Goal: Information Seeking & Learning: Learn about a topic

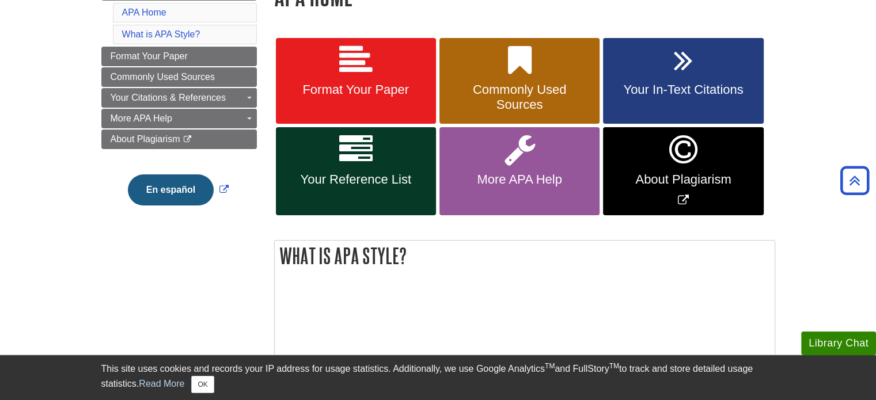
scroll to position [170, 0]
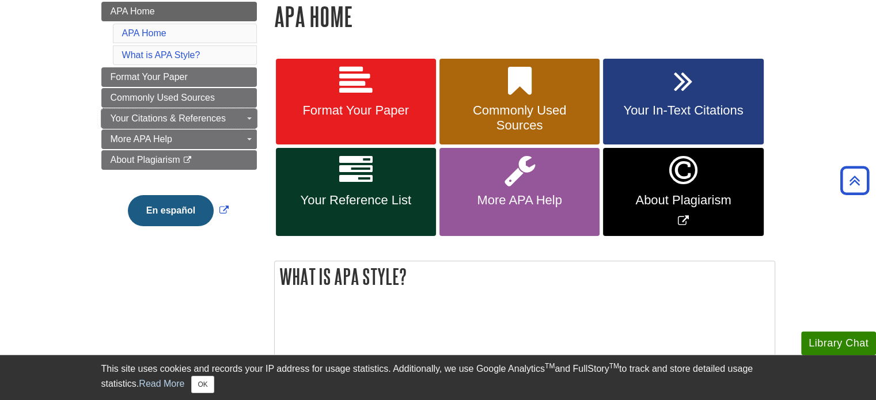
click at [126, 125] on link "Your Citations & References" at bounding box center [178, 119] width 155 height 20
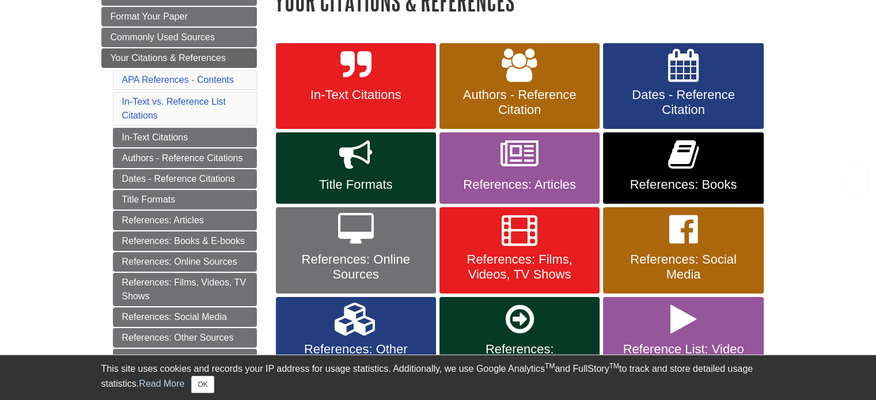
scroll to position [200, 0]
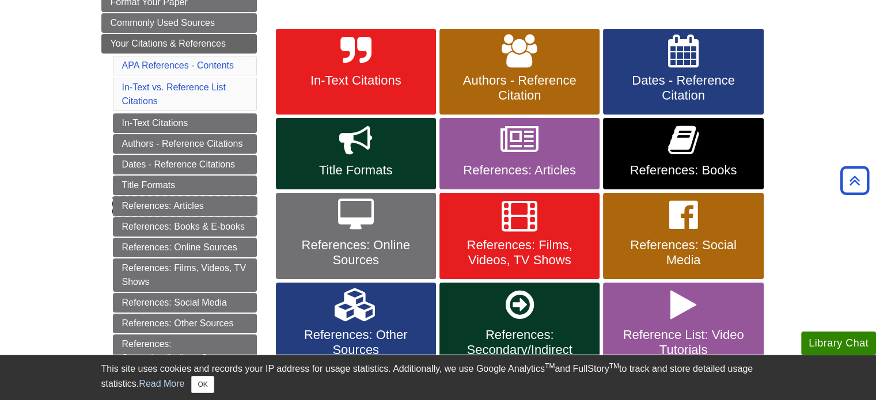
click at [130, 206] on link "References: Articles" at bounding box center [185, 206] width 144 height 20
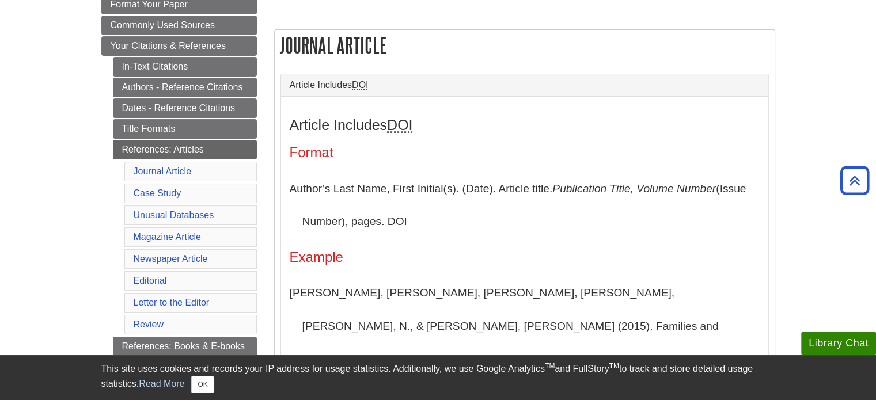
scroll to position [214, 0]
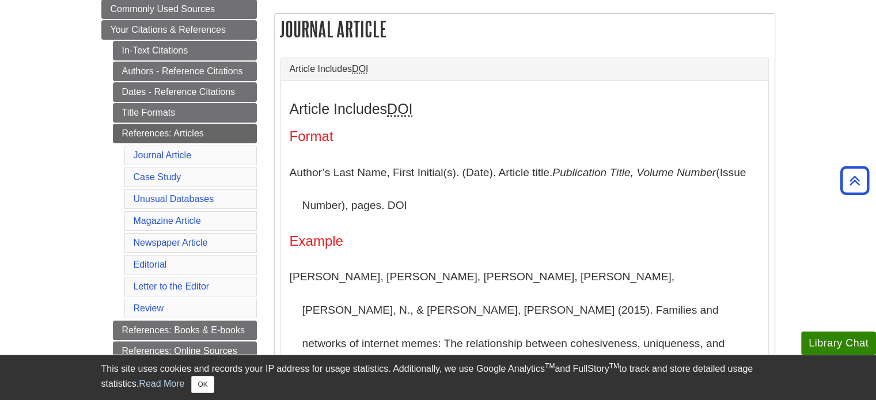
click at [147, 146] on li "Journal Article" at bounding box center [190, 156] width 132 height 20
click at [147, 150] on link "Journal Article" at bounding box center [163, 155] width 58 height 10
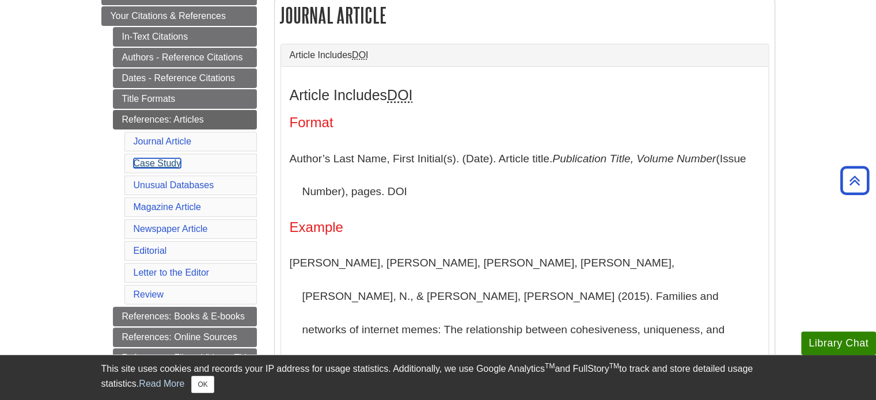
click at [166, 161] on link "Case Study" at bounding box center [158, 163] width 48 height 10
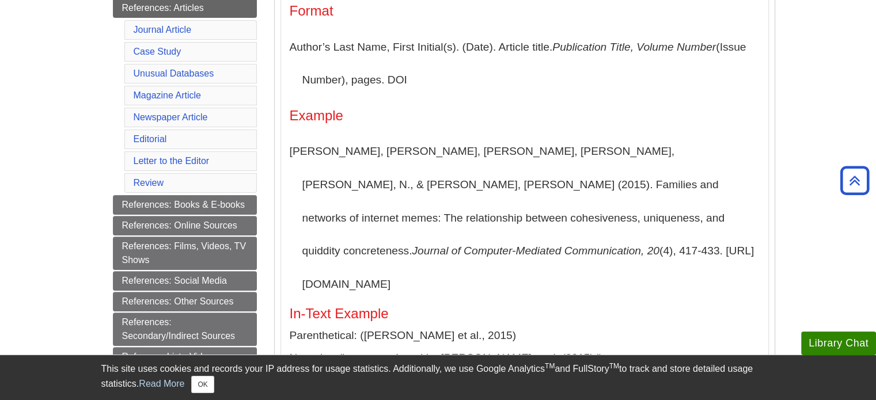
scroll to position [461, 0]
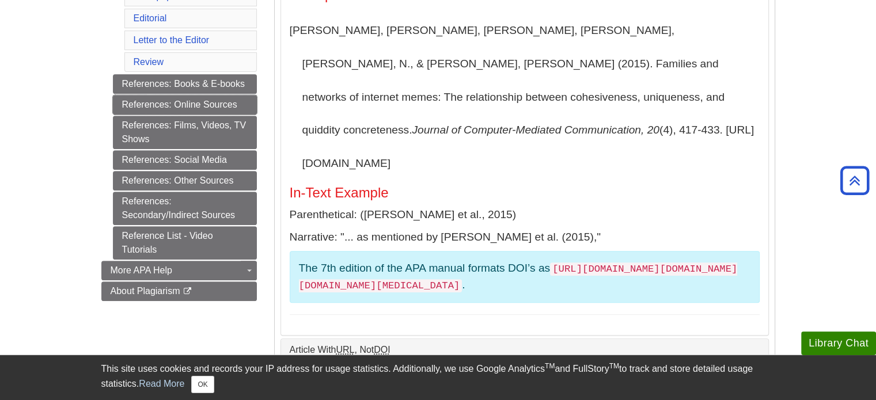
click at [196, 101] on link "References: Online Sources" at bounding box center [185, 105] width 144 height 20
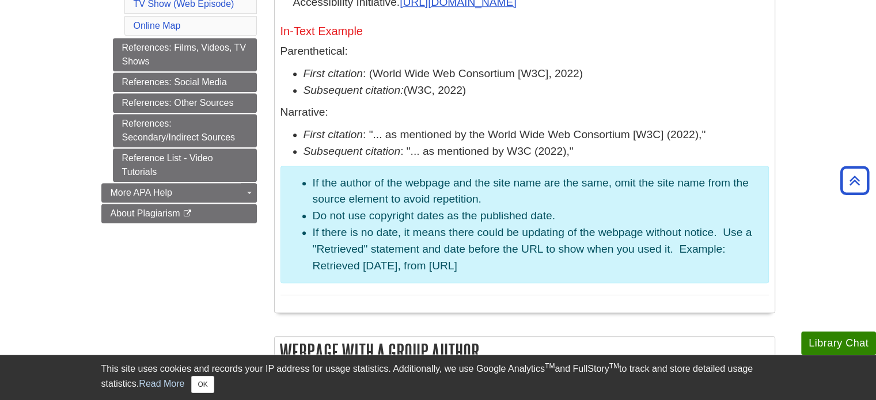
scroll to position [806, 0]
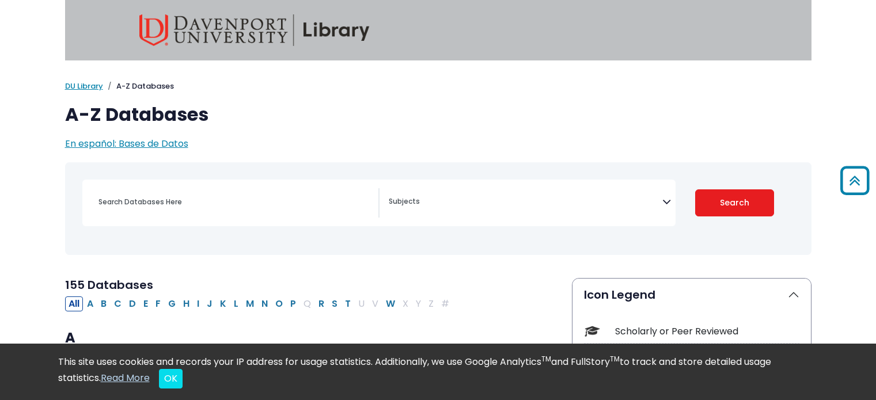
select select "Database Subject Filter"
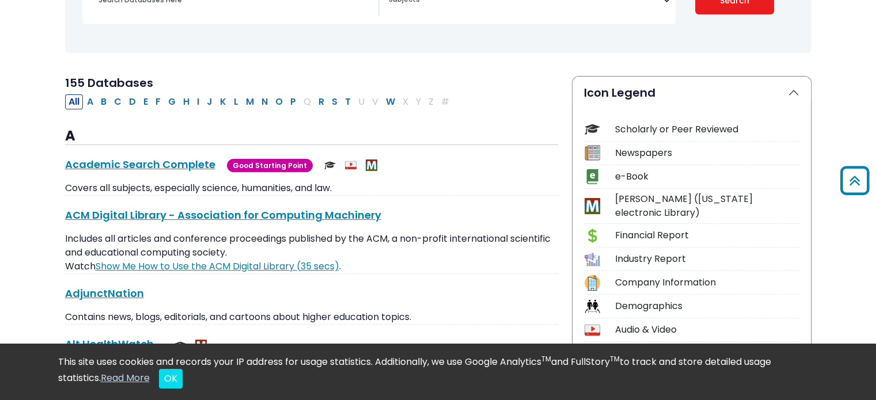
scroll to position [230, 0]
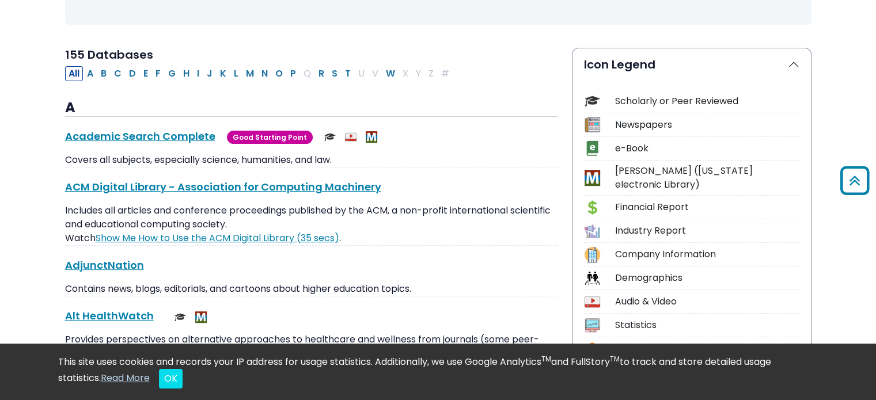
click at [158, 136] on link "Academic Search Complete This link opens in a new window" at bounding box center [140, 136] width 150 height 14
